Goal: Book appointment/travel/reservation

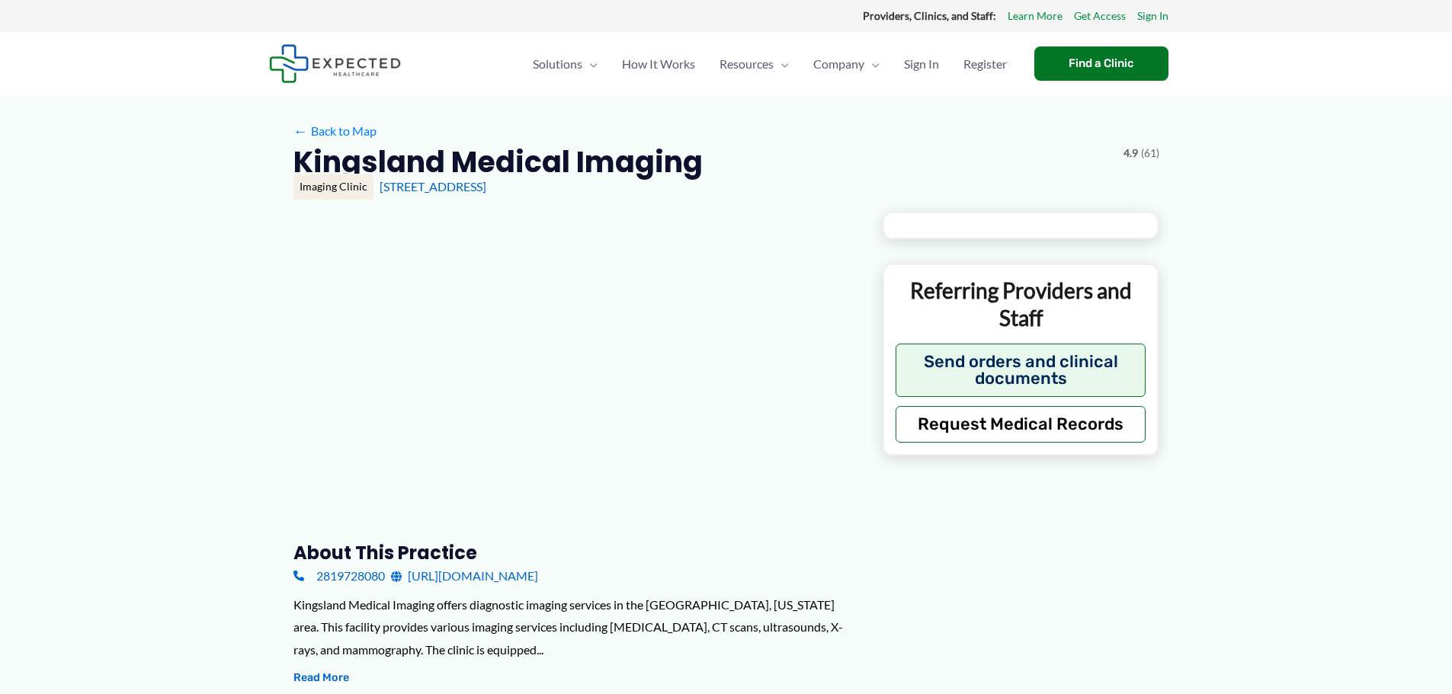
type input "**********"
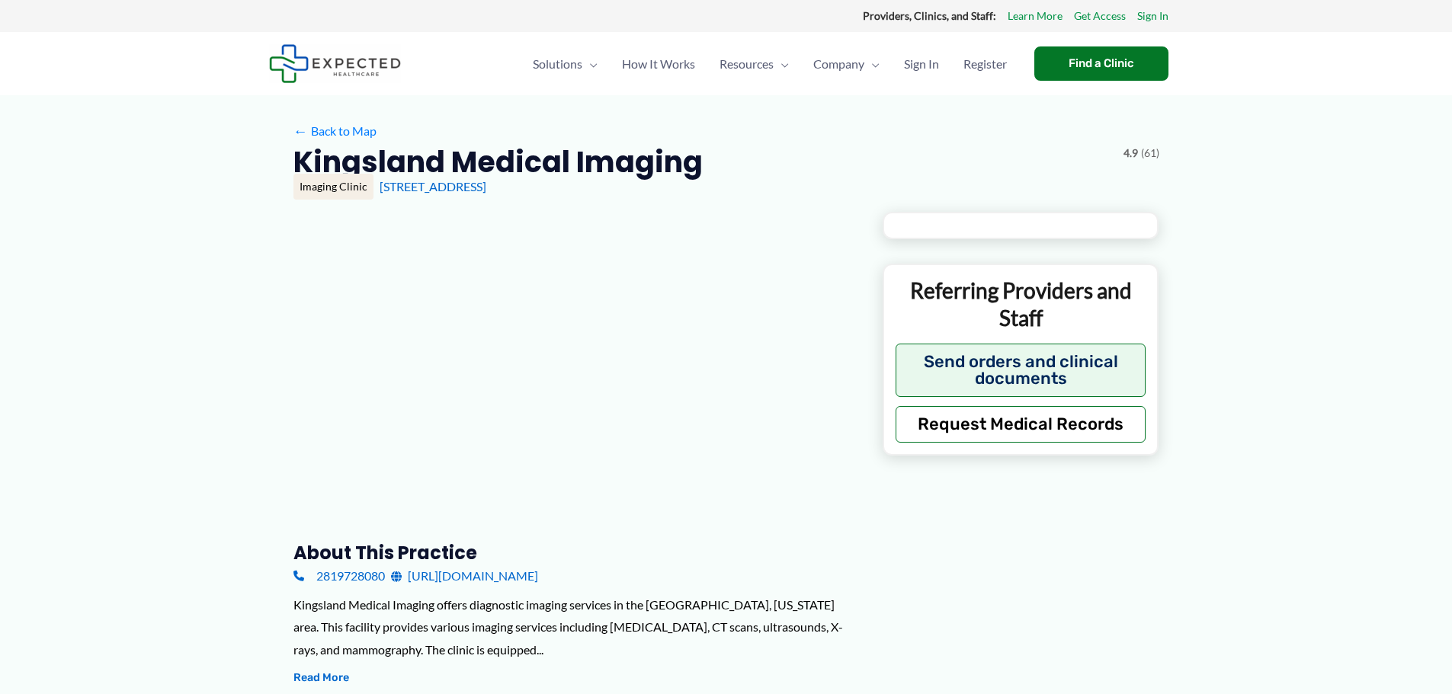
type input "**********"
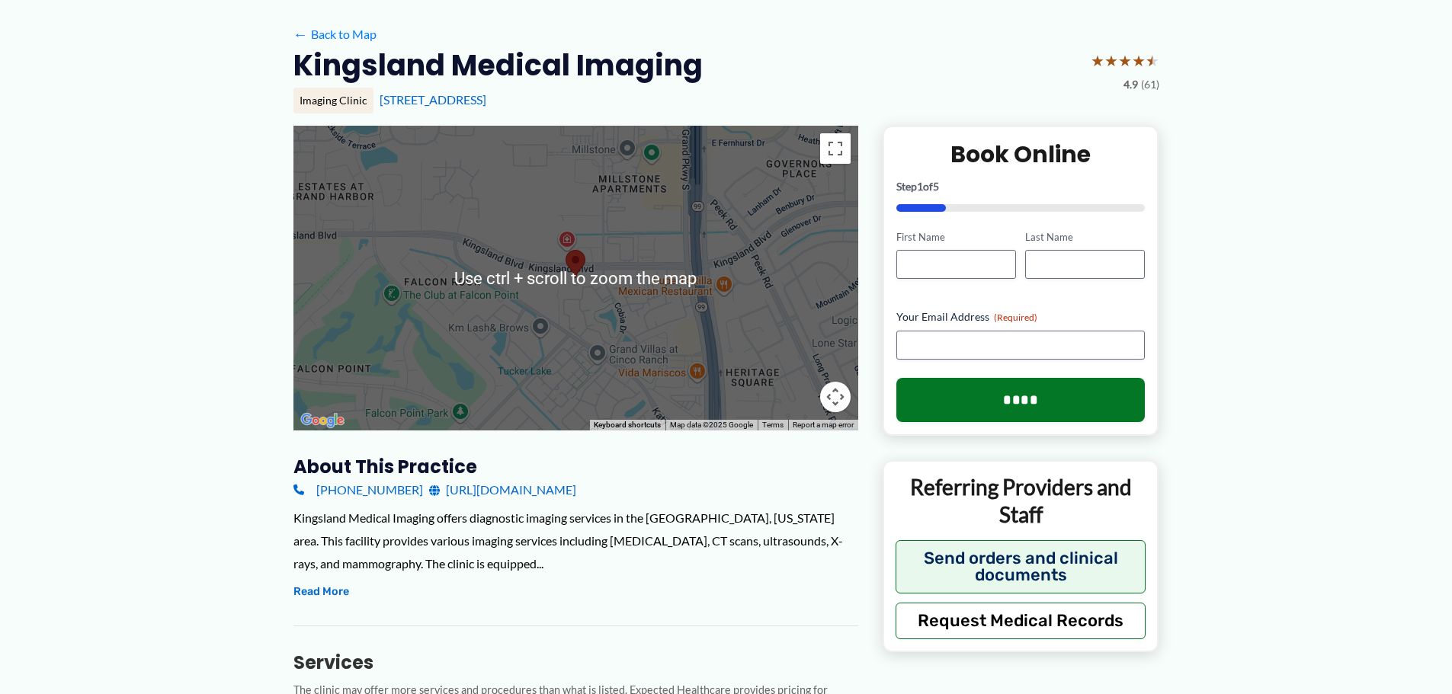
scroll to position [305, 0]
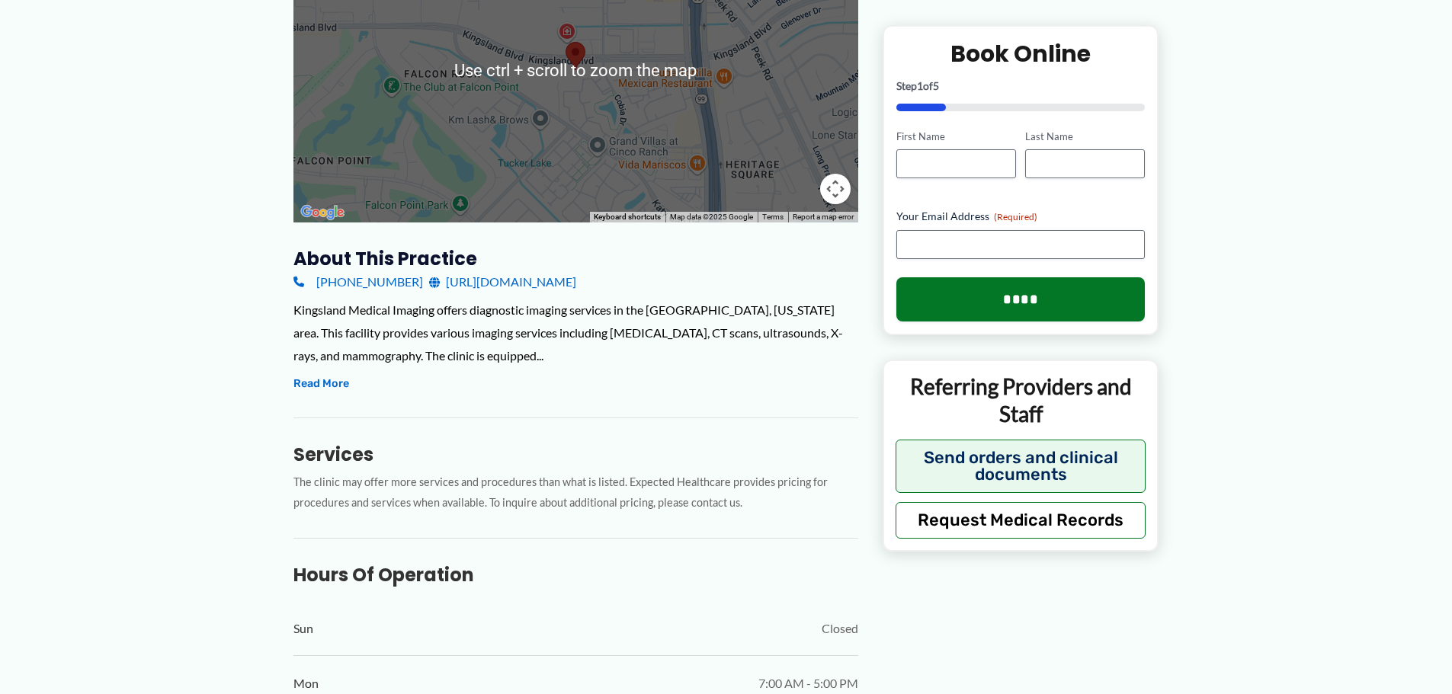
click at [562, 279] on link "[URL][DOMAIN_NAME]" at bounding box center [502, 282] width 147 height 23
